Goal: Task Accomplishment & Management: Use online tool/utility

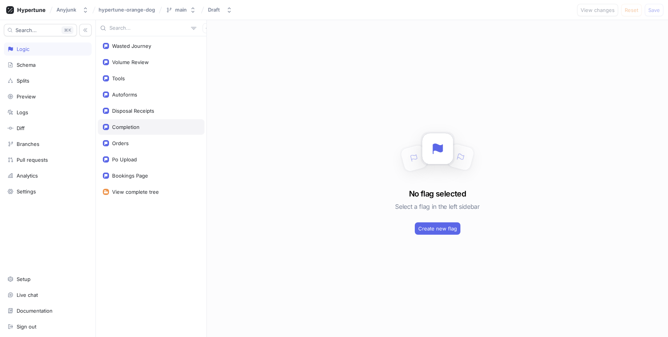
click at [168, 123] on div "Completion" at bounding box center [151, 126] width 107 height 15
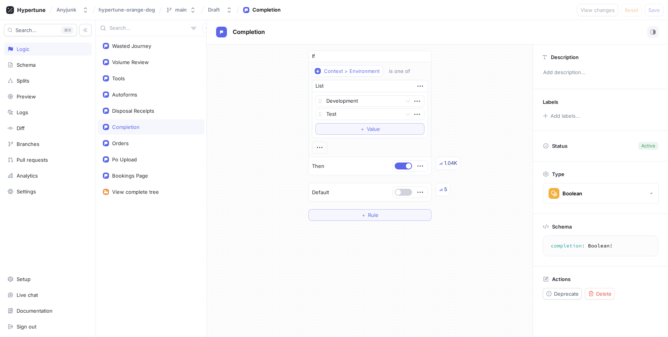
click at [398, 191] on span "button" at bounding box center [397, 192] width 5 height 5
click at [126, 62] on div "Volume Review" at bounding box center [130, 62] width 37 height 6
click at [394, 193] on button "button" at bounding box center [402, 192] width 17 height 7
click at [658, 10] on span "Save" at bounding box center [654, 10] width 12 height 5
click at [150, 127] on div "Completion" at bounding box center [151, 127] width 97 height 6
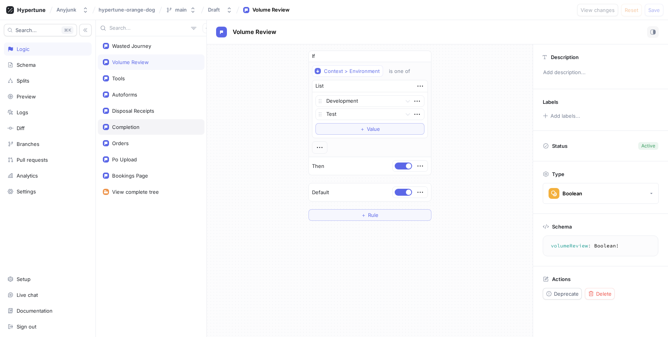
type textarea "completion: Boolean!"
